Goal: Information Seeking & Learning: Learn about a topic

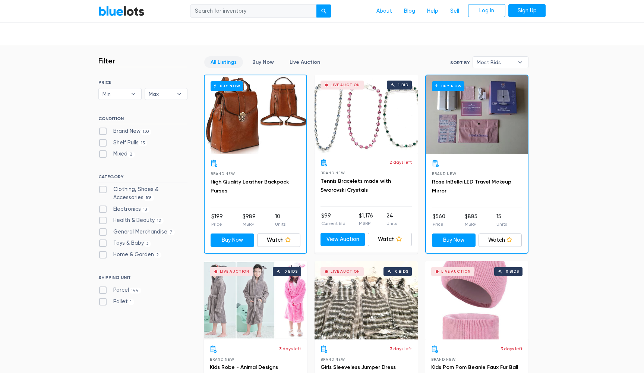
scroll to position [179, 0]
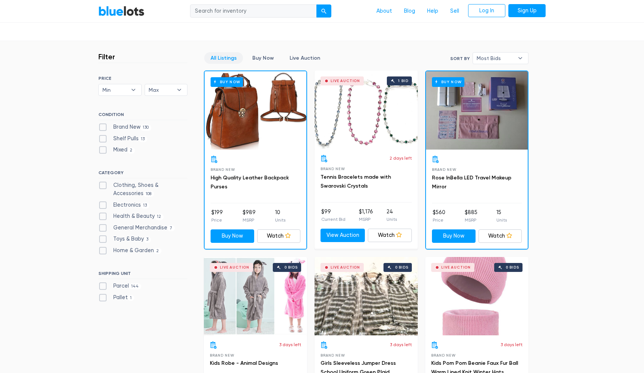
click at [102, 184] on label "Clothing, Shoes & Accessories 108" at bounding box center [142, 189] width 89 height 16
click at [102, 184] on Accessories"] "Clothing, Shoes & Accessories 108" at bounding box center [100, 183] width 5 height 5
checkbox Accessories"] "true"
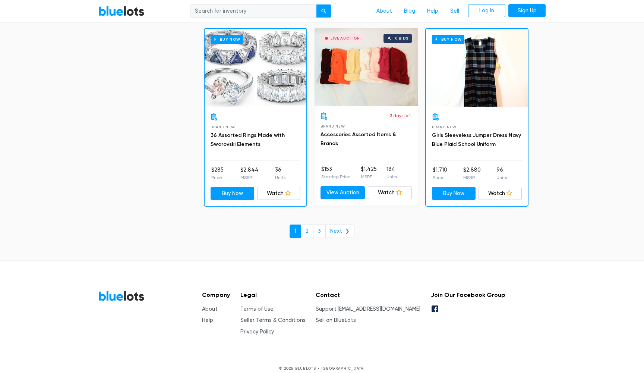
scroll to position [3182, 0]
click at [313, 227] on link "2" at bounding box center [307, 231] width 13 height 13
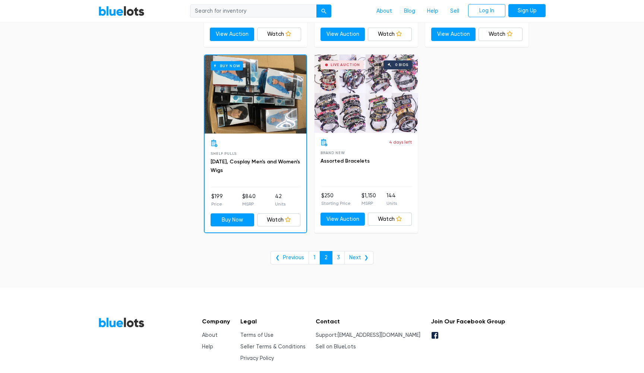
scroll to position [2993, 0]
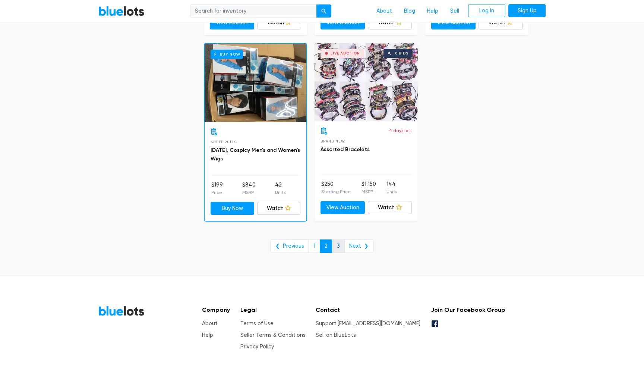
click at [339, 239] on link "3" at bounding box center [338, 245] width 13 height 13
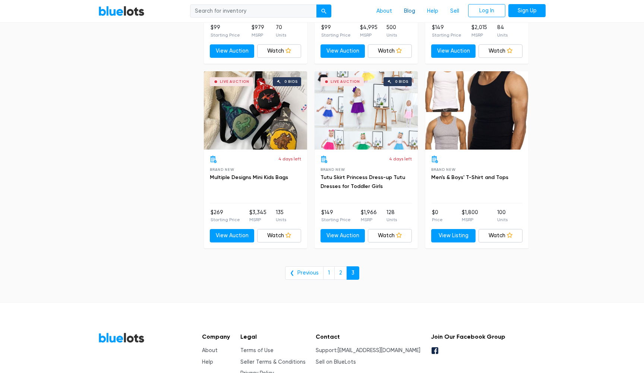
scroll to position [929, 0]
